Goal: Information Seeking & Learning: Learn about a topic

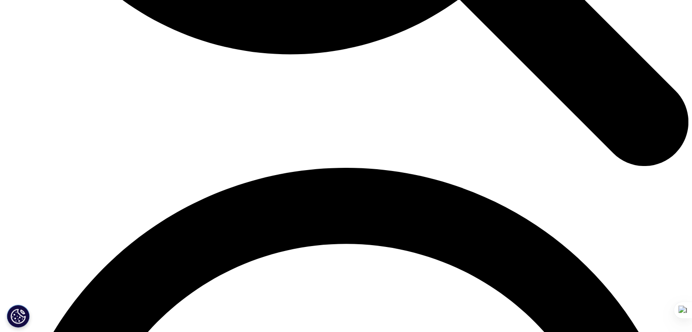
scroll to position [1172, 0]
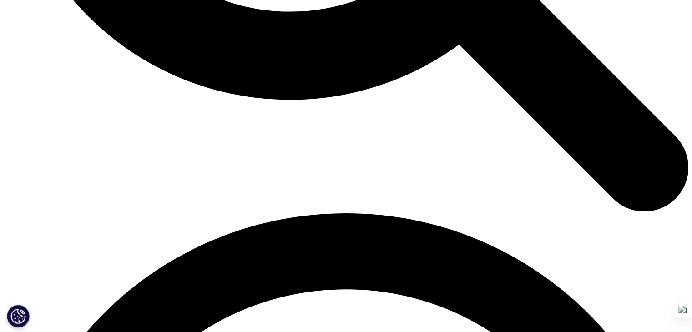
drag, startPoint x: 74, startPoint y: 72, endPoint x: 522, endPoint y: 77, distance: 448.4
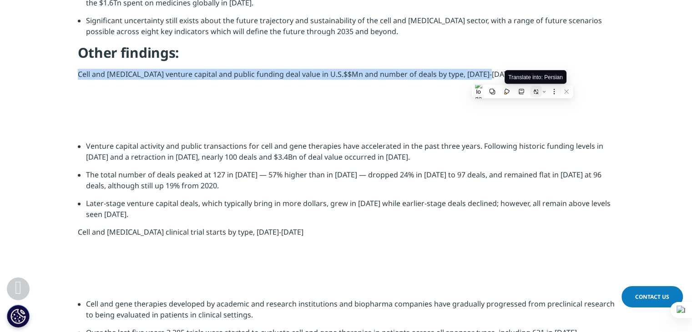
click at [532, 92] on button at bounding box center [536, 91] width 12 height 12
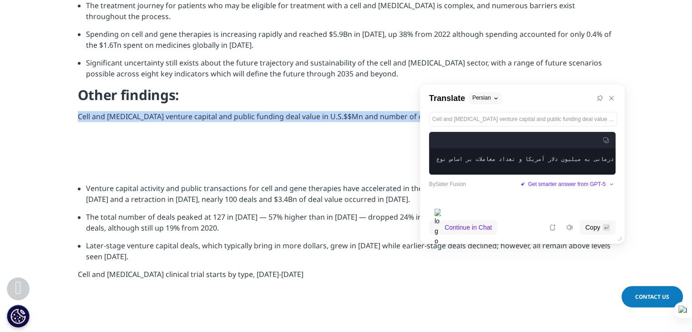
scroll to position [1127, 0]
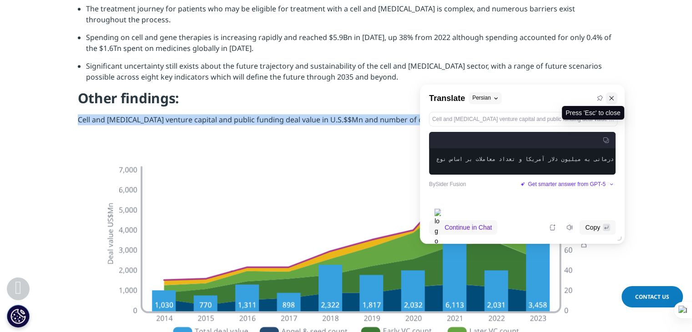
click at [616, 100] on button at bounding box center [611, 98] width 12 height 12
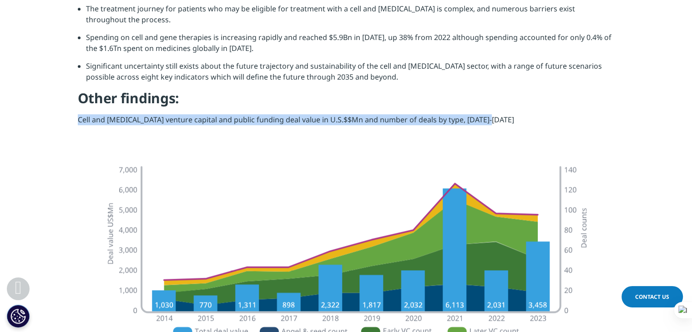
click at [200, 139] on section "Key findings: Growing interest in the sector has resulted in increased funding …" at bounding box center [346, 43] width 692 height 223
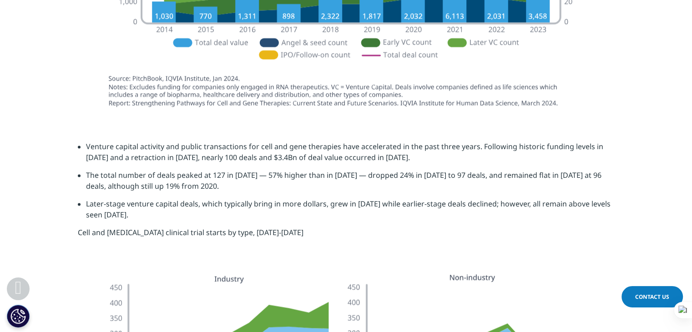
scroll to position [1400, 0]
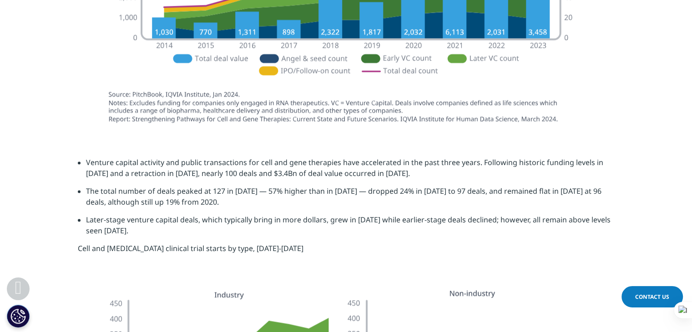
drag, startPoint x: 87, startPoint y: 162, endPoint x: 241, endPoint y: 231, distance: 168.5
click at [241, 231] on ul "Venture capital activity and public transactions for cell and gene therapies ha…" at bounding box center [346, 200] width 537 height 86
click at [252, 245] on icon at bounding box center [253, 244] width 3 height 3
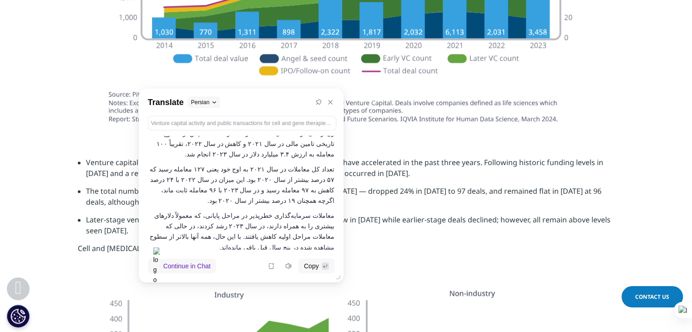
scroll to position [0, 0]
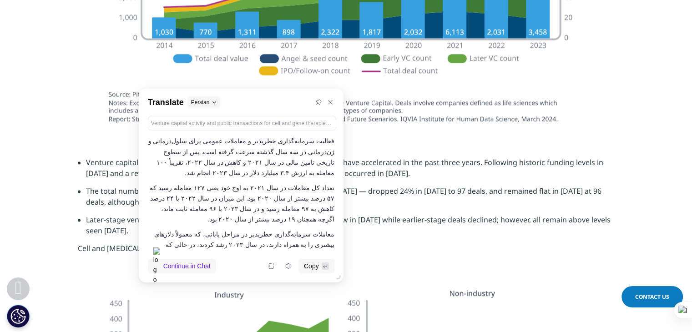
drag, startPoint x: 330, startPoint y: 142, endPoint x: 276, endPoint y: 141, distance: 53.7
click at [276, 141] on p "فعالیت سرمایه‌گذاری خطرپذیر و معاملات عمومی برای سلول‌درمانی و ژن‌درمانی در سه …" at bounding box center [241, 157] width 186 height 42
click at [273, 146] on p "فعالیت سرمایه‌گذاری خطرپذیر و معاملات عمومی برای سلول‌درمانی و ژن‌درمانی در سه …" at bounding box center [241, 157] width 186 height 42
drag, startPoint x: 310, startPoint y: 141, endPoint x: 161, endPoint y: 170, distance: 151.8
click at [161, 170] on p "فعالیت سرمایه‌گذاری خطرپذیر و معاملات عمومی برای سلول‌درمانی و ژن‌درمانی در سه …" at bounding box center [241, 157] width 186 height 42
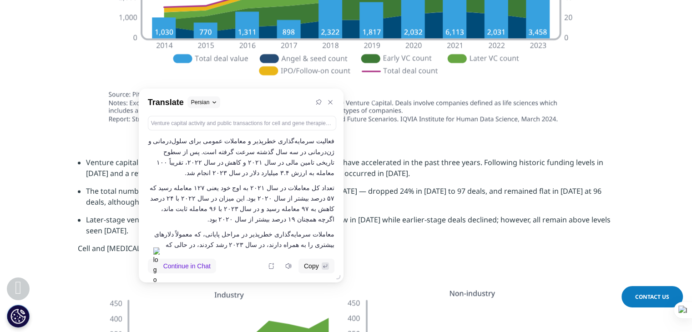
click at [238, 162] on p "فعالیت سرمایه‌گذاری خطرپذیر و معاملات عمومی برای سلول‌درمانی و ژن‌درمانی در سه …" at bounding box center [241, 157] width 186 height 42
drag, startPoint x: 331, startPoint y: 189, endPoint x: 225, endPoint y: 207, distance: 108.0
click at [225, 207] on p "تعداد کل معاملات در سال ۲۰۲۱ به اوج خود یعنی ۱۲۷ معامله رسید که ۵۷ درصد بیشتر ا…" at bounding box center [241, 204] width 186 height 42
click at [217, 216] on p "تعداد کل معاملات در سال ۲۰۲۱ به اوج خود یعنی ۱۲۷ معامله رسید که ۵۷ درصد بیشتر ا…" at bounding box center [241, 204] width 186 height 42
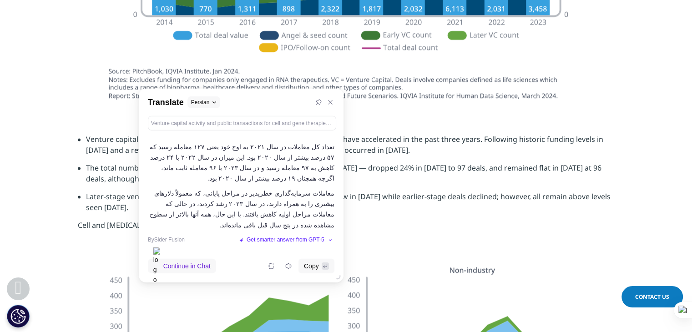
scroll to position [1445, 0]
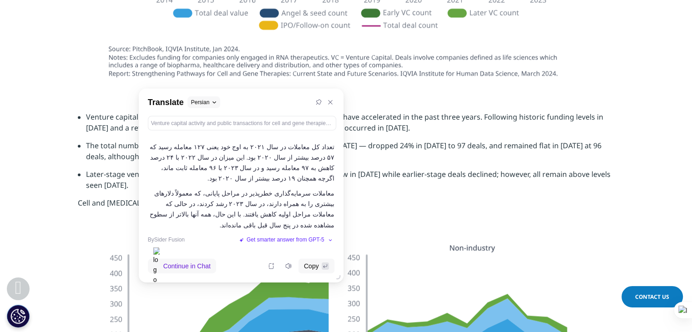
drag, startPoint x: 240, startPoint y: 226, endPoint x: 333, endPoint y: 148, distance: 121.7
click at [333, 148] on div "فعالیت سرمایه‌گذاری خطرپذیر و معاملات عمومی برای سلول‌درمانی و ژن‌درمانی در سه …" at bounding box center [242, 193] width 188 height 114
click at [430, 155] on li "The total number of deals peaked at 127 in [DATE] — 57% higher than in [DATE] —…" at bounding box center [350, 154] width 528 height 29
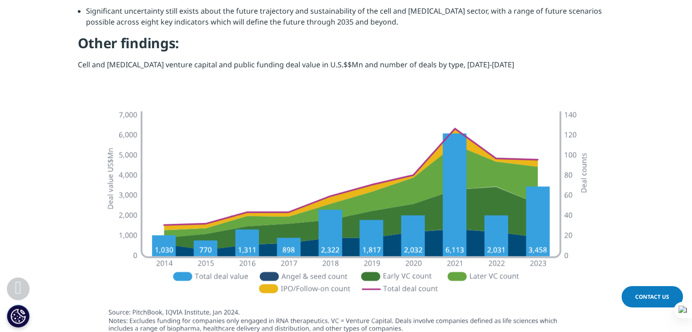
scroll to position [1127, 0]
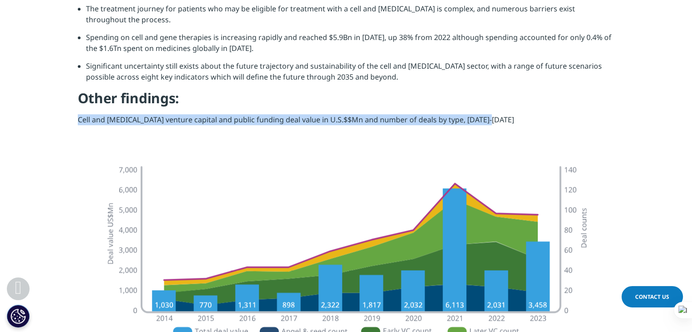
drag, startPoint x: 79, startPoint y: 117, endPoint x: 493, endPoint y: 121, distance: 414.3
click at [493, 121] on p "Cell and [MEDICAL_DATA] venture capital and public funding deal value in U.S.$$…" at bounding box center [346, 123] width 537 height 18
click at [508, 135] on icon at bounding box center [507, 135] width 6 height 6
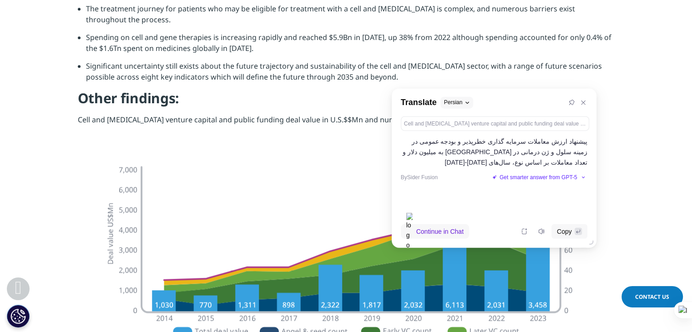
drag, startPoint x: 566, startPoint y: 139, endPoint x: 497, endPoint y: 150, distance: 70.0
click at [497, 150] on p "پیشنهاد ارزش معاملات سرمایه گذاری خطرپذیر و بودجه عمومی در زمینه سلول و ژن درما…" at bounding box center [494, 151] width 186 height 31
click at [261, 208] on img at bounding box center [345, 280] width 509 height 251
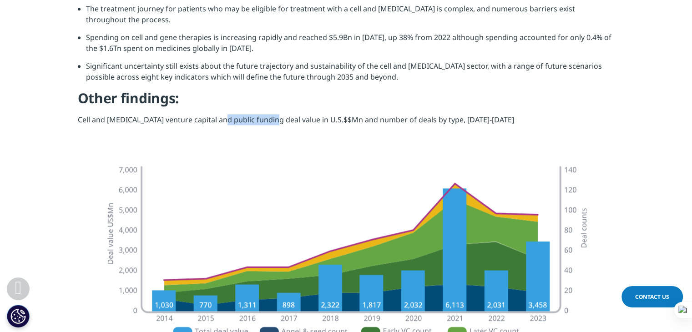
drag, startPoint x: 221, startPoint y: 122, endPoint x: 275, endPoint y: 117, distance: 53.9
click at [275, 117] on p "Cell and [MEDICAL_DATA] venture capital and public funding deal value in U.S.$$…" at bounding box center [346, 123] width 537 height 18
click at [276, 134] on button at bounding box center [274, 132] width 12 height 12
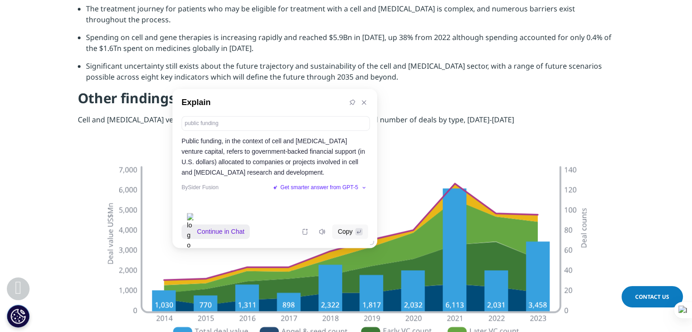
click at [244, 234] on span "Continue in Chat" at bounding box center [220, 231] width 47 height 10
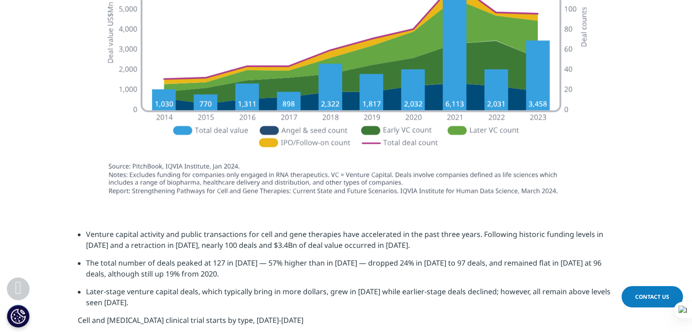
scroll to position [1432, 0]
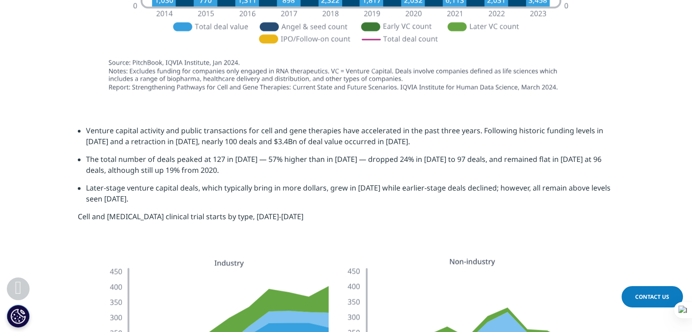
drag, startPoint x: 82, startPoint y: 132, endPoint x: 277, endPoint y: 210, distance: 210.4
click at [277, 210] on ul "Venture capital activity and public transactions for cell and gene therapies ha…" at bounding box center [346, 168] width 537 height 86
click at [249, 226] on icon at bounding box center [247, 223] width 5 height 5
